Goal: Check status: Check status

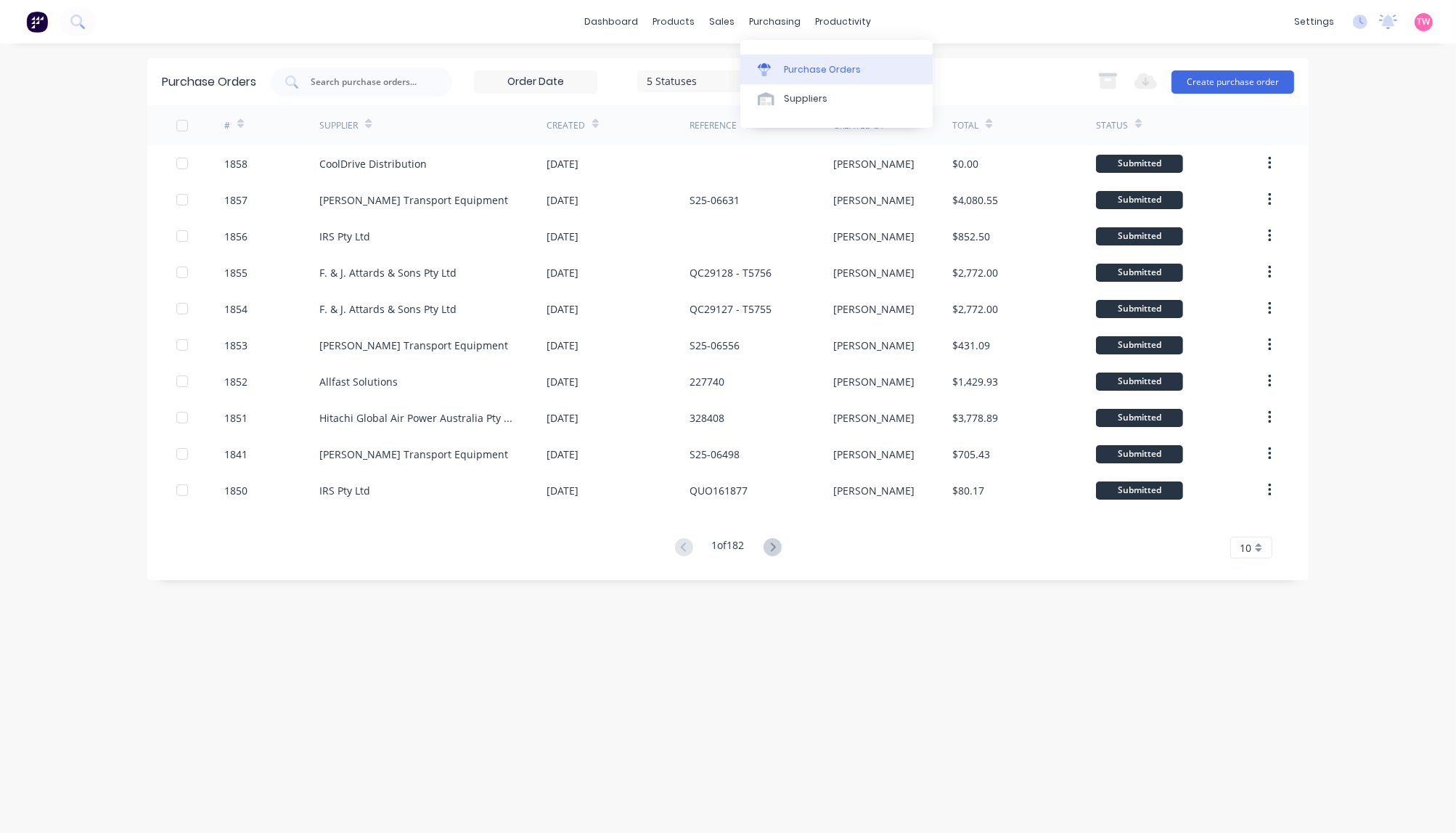
click at [814, 63] on div "Purchase Orders" at bounding box center [823, 69] width 77 height 13
click at [383, 86] on input "text" at bounding box center [369, 82] width 120 height 14
paste input "1823"
type input "1823"
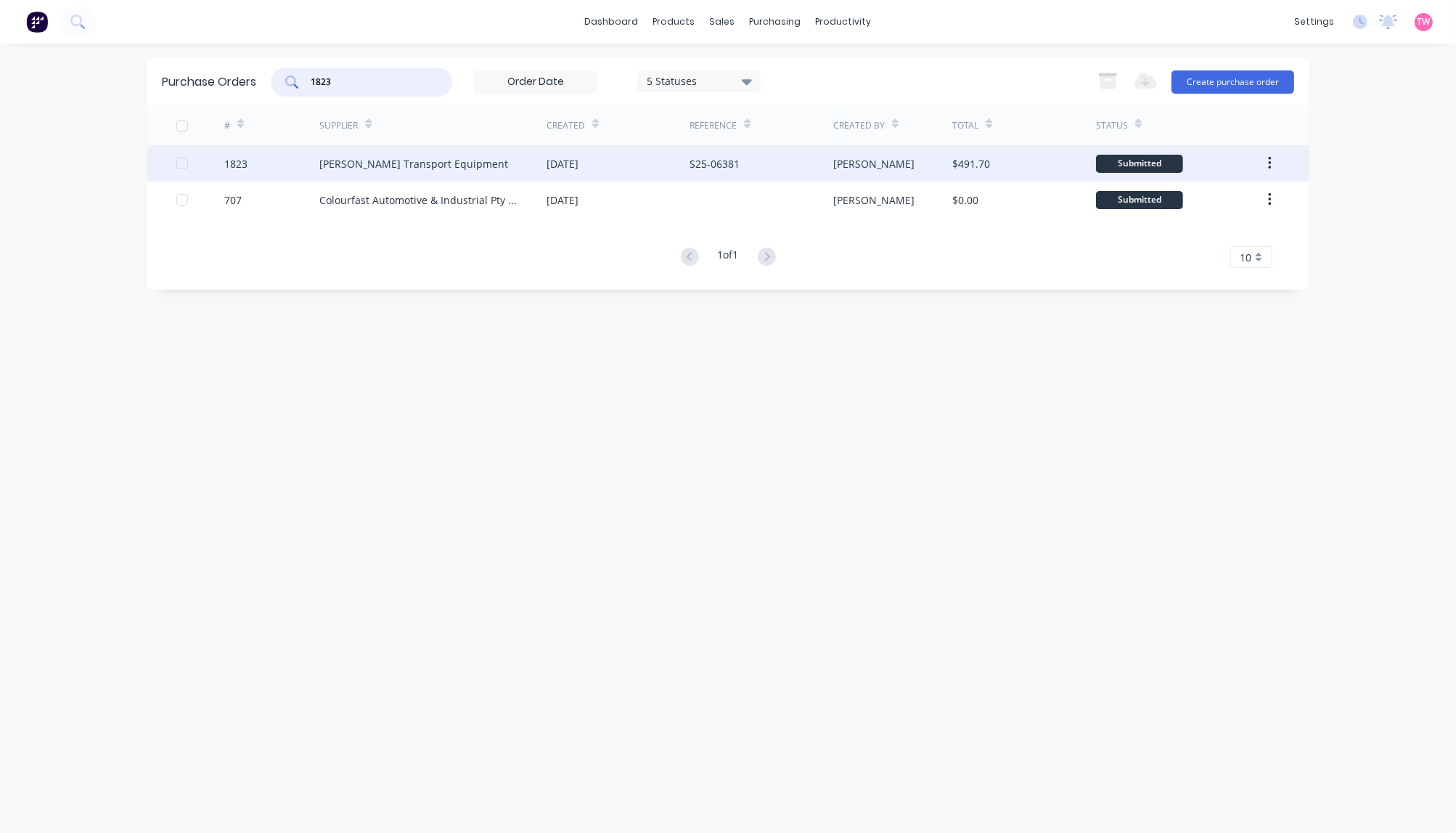
click at [237, 168] on div "1823" at bounding box center [236, 164] width 23 height 15
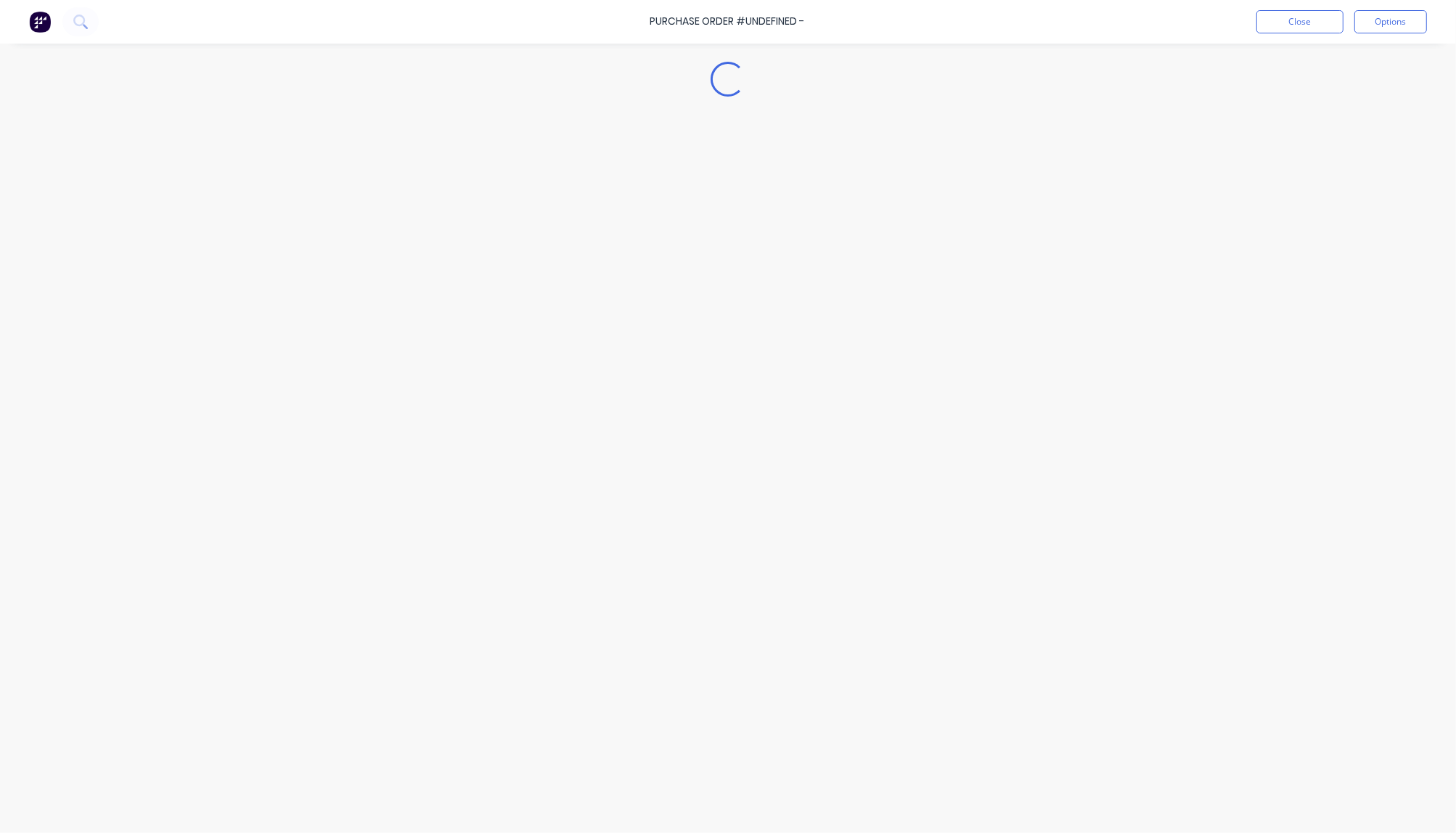
type textarea "x"
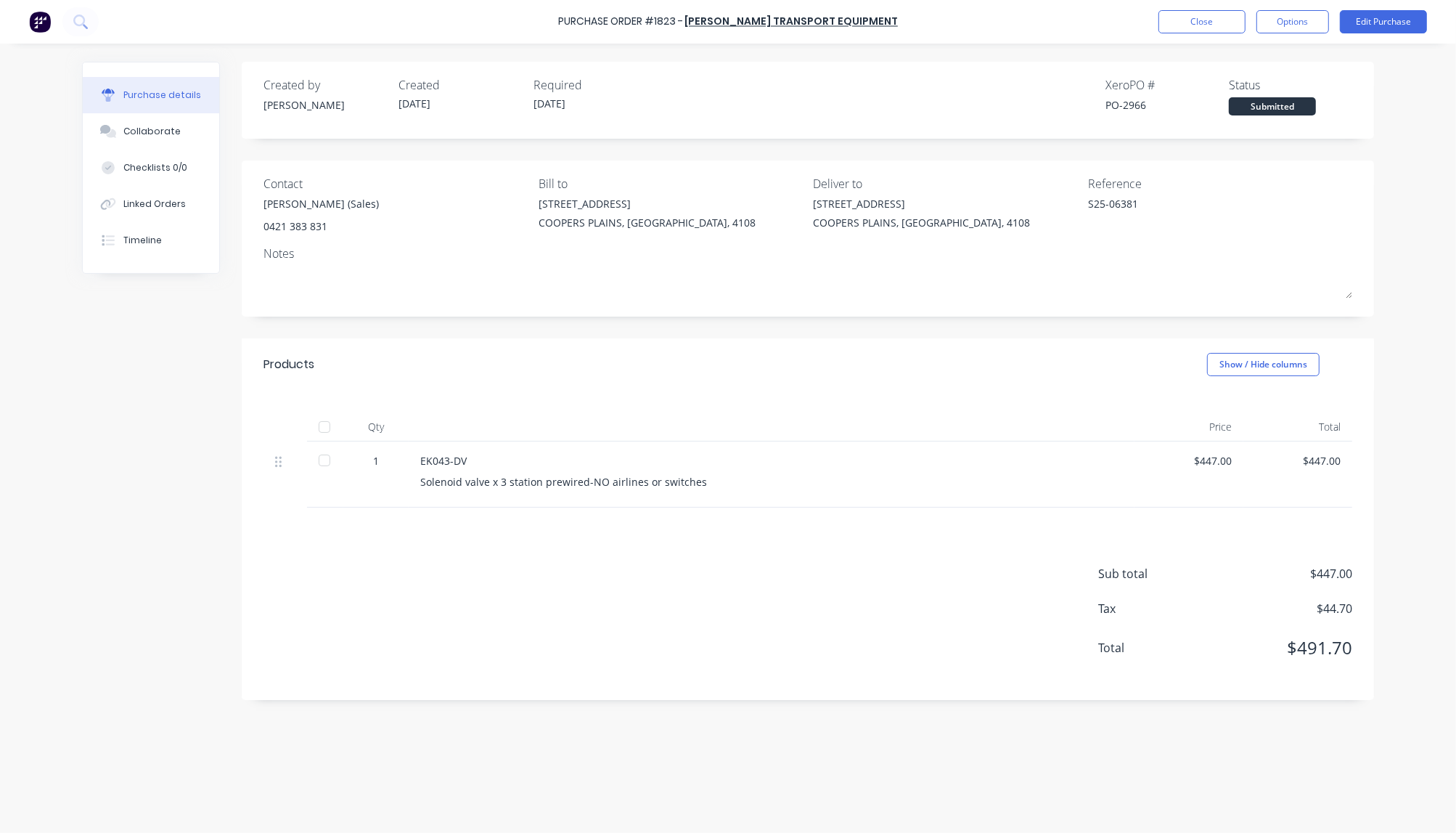
click at [1139, 102] on div "PO-2966" at bounding box center [1167, 105] width 123 height 15
copy div "2966"
click at [1185, 26] on button "Close" at bounding box center [1201, 21] width 87 height 23
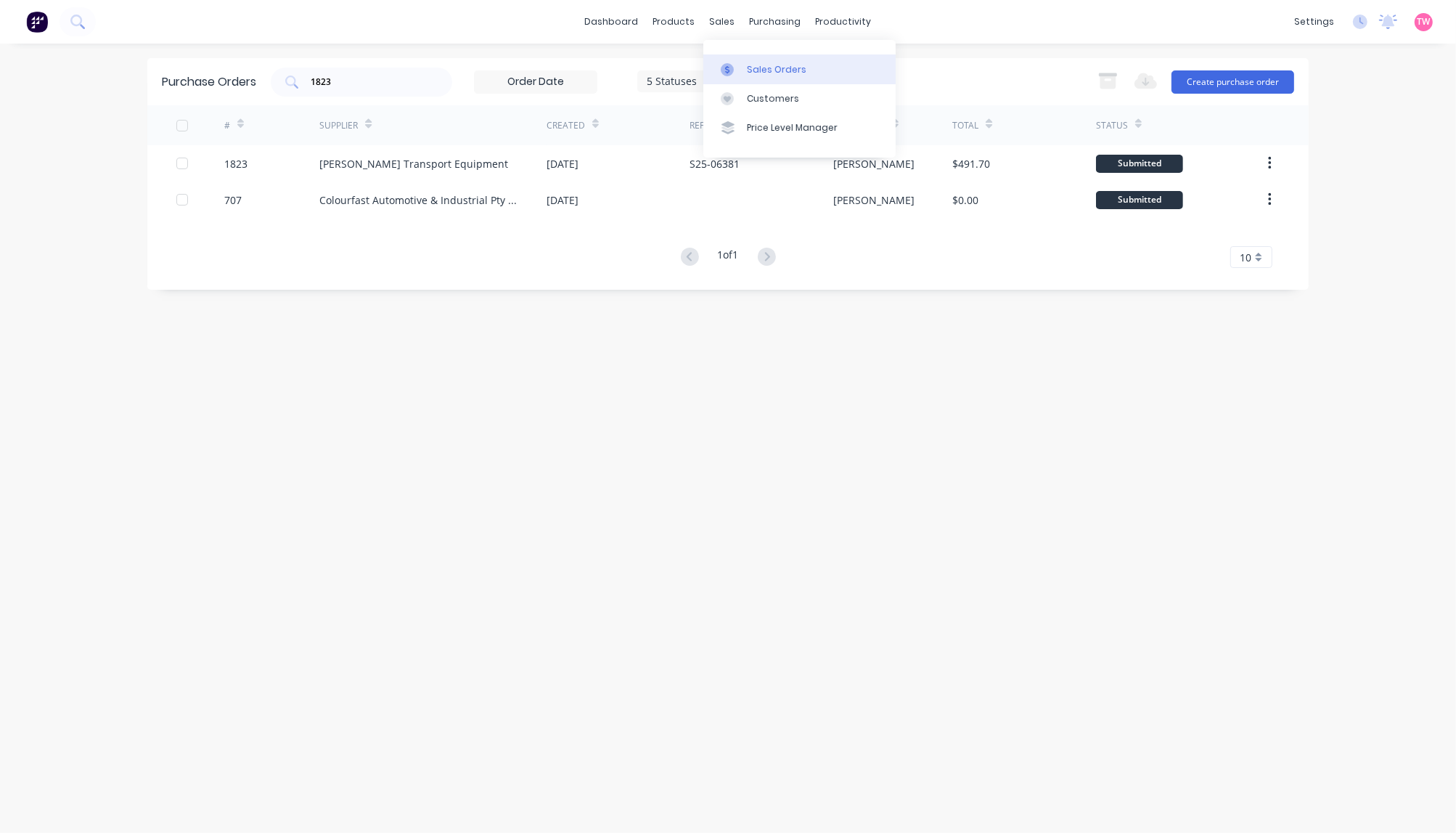
click at [749, 63] on div "Sales Orders" at bounding box center [776, 69] width 60 height 13
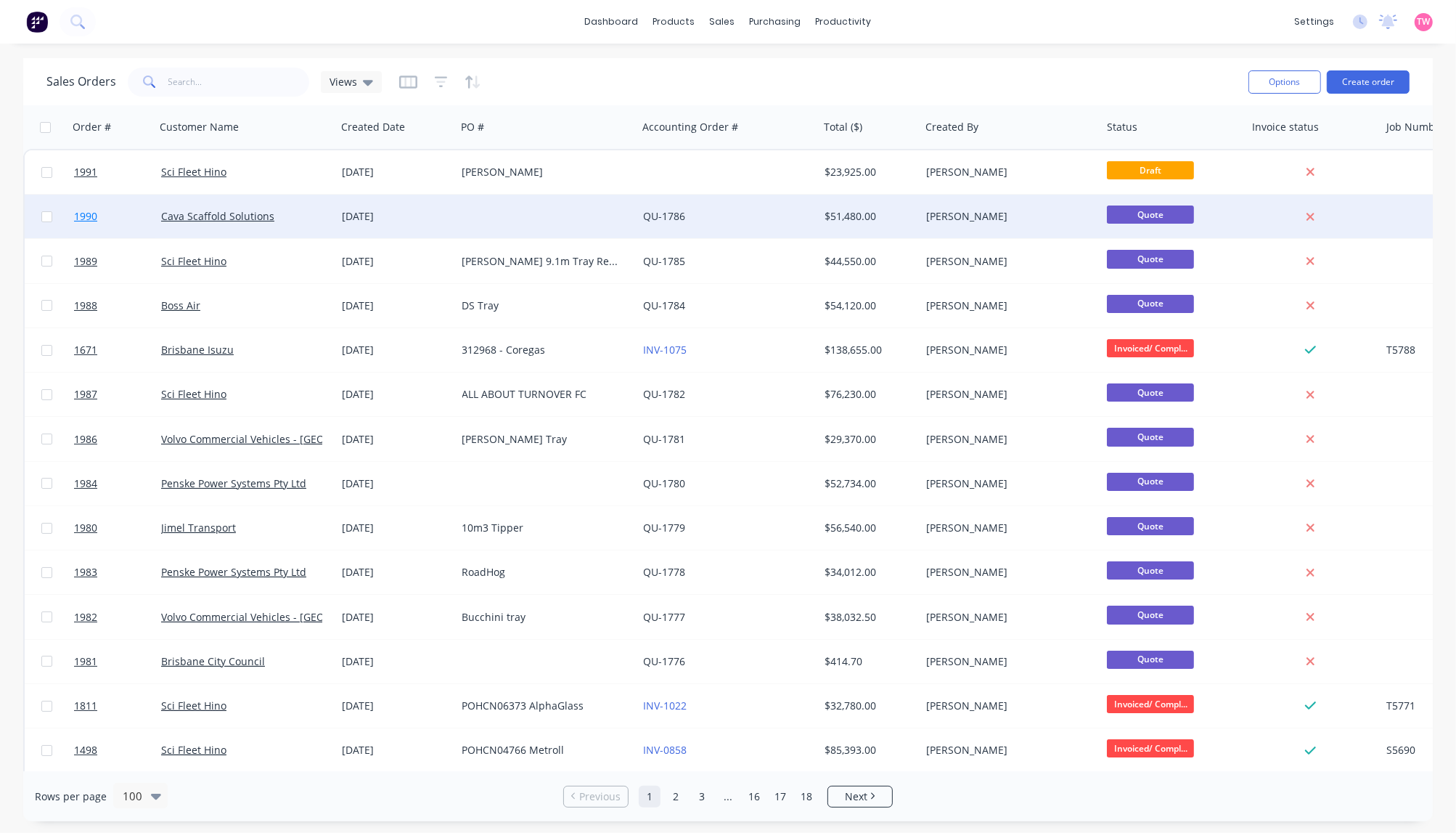
click at [114, 213] on link "1990" at bounding box center [117, 216] width 87 height 43
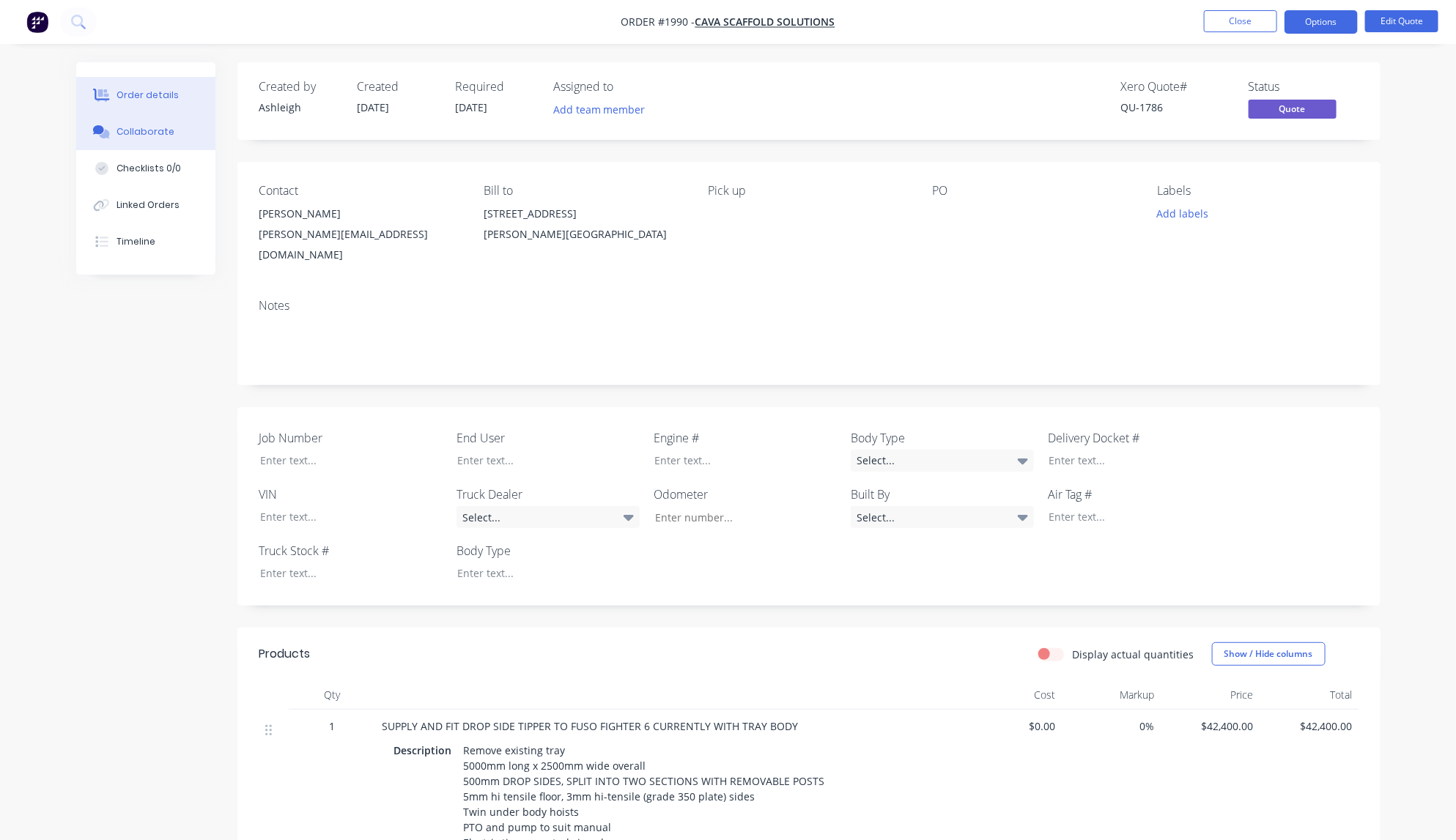
click at [129, 139] on button "Collaborate" at bounding box center [146, 132] width 139 height 37
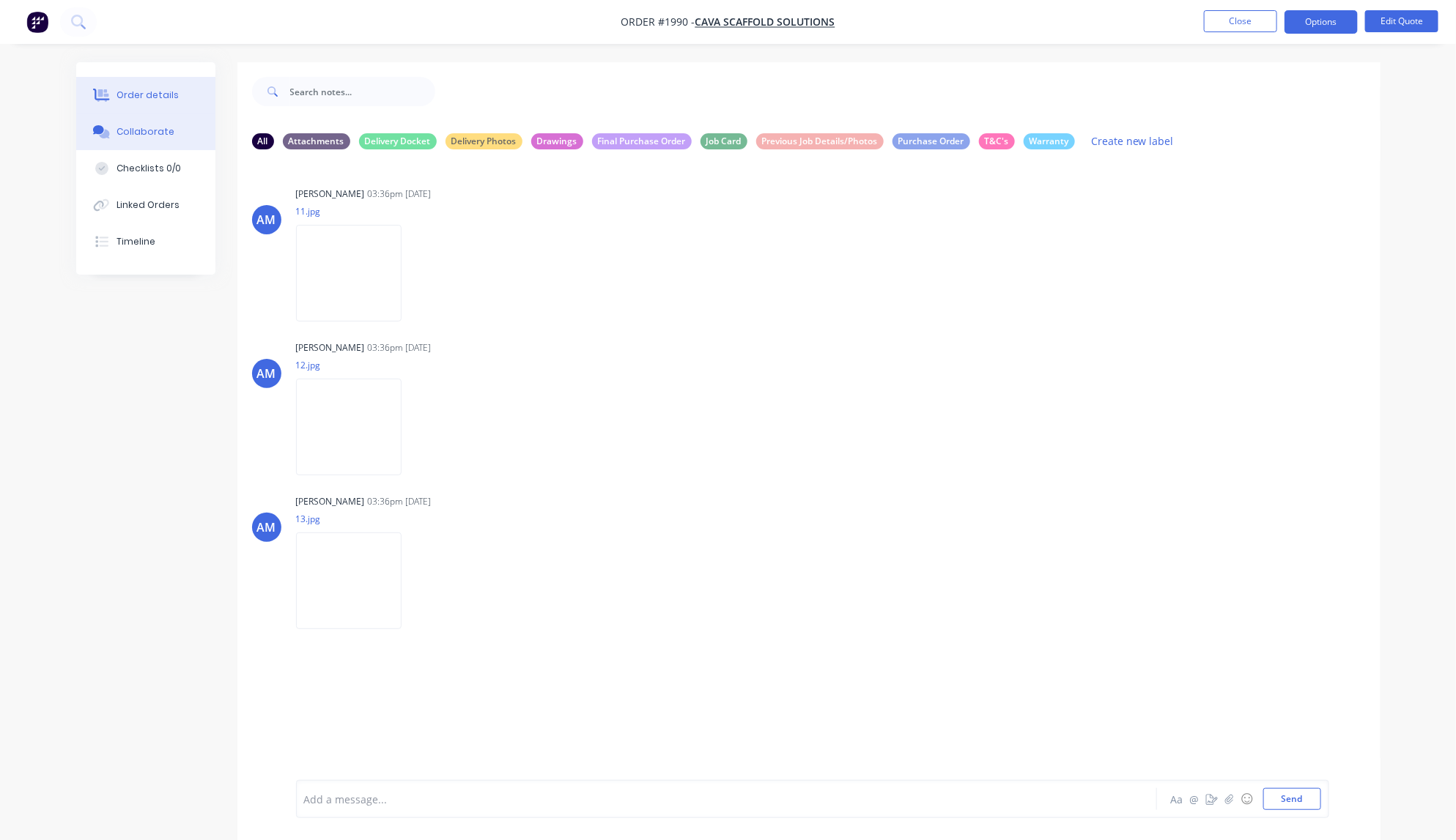
click at [154, 90] on div "Order details" at bounding box center [147, 95] width 62 height 13
